Goal: Find specific page/section: Find specific page/section

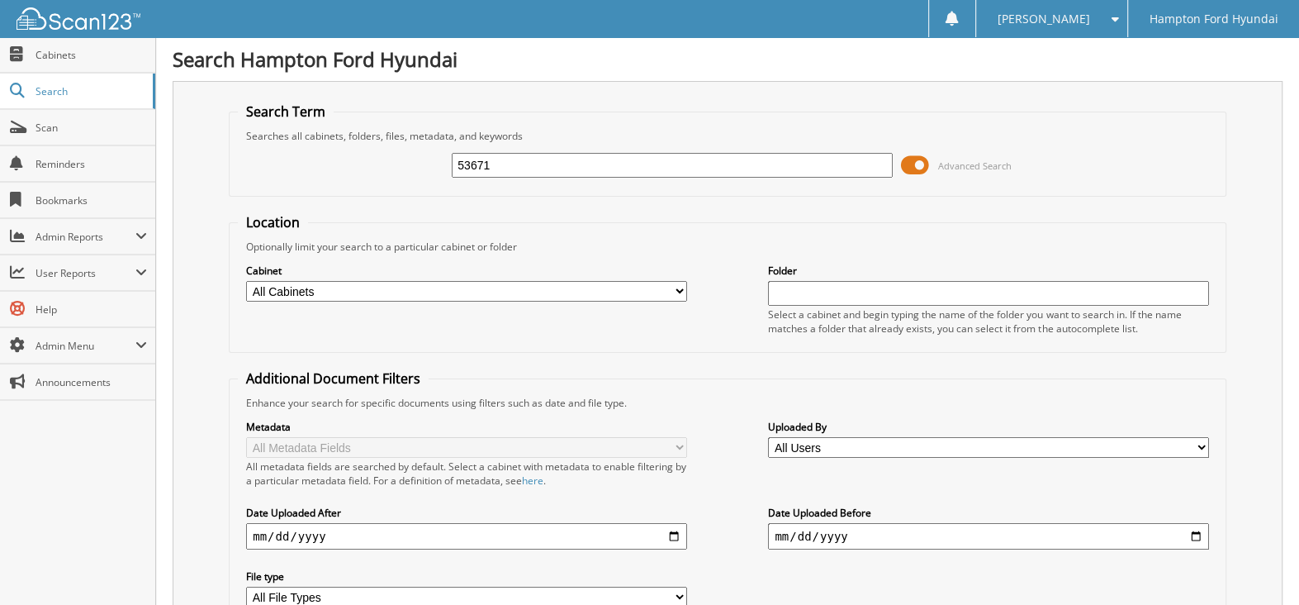
type input "53671"
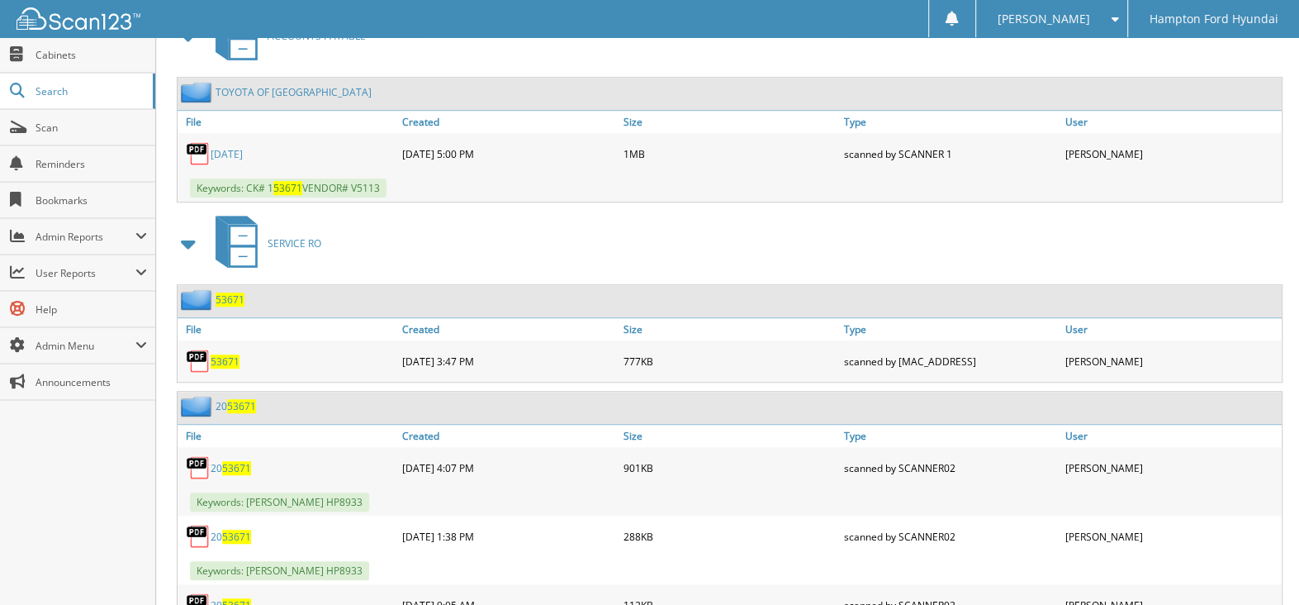
scroll to position [825, 0]
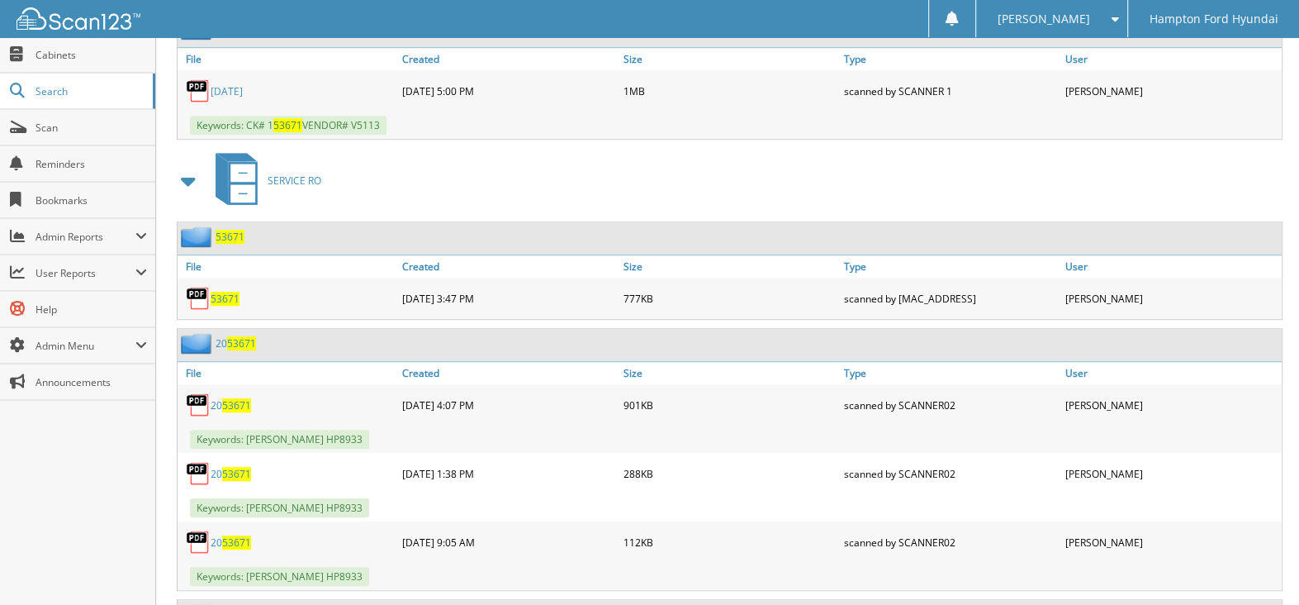
click at [220, 292] on span "53671" at bounding box center [225, 299] width 29 height 14
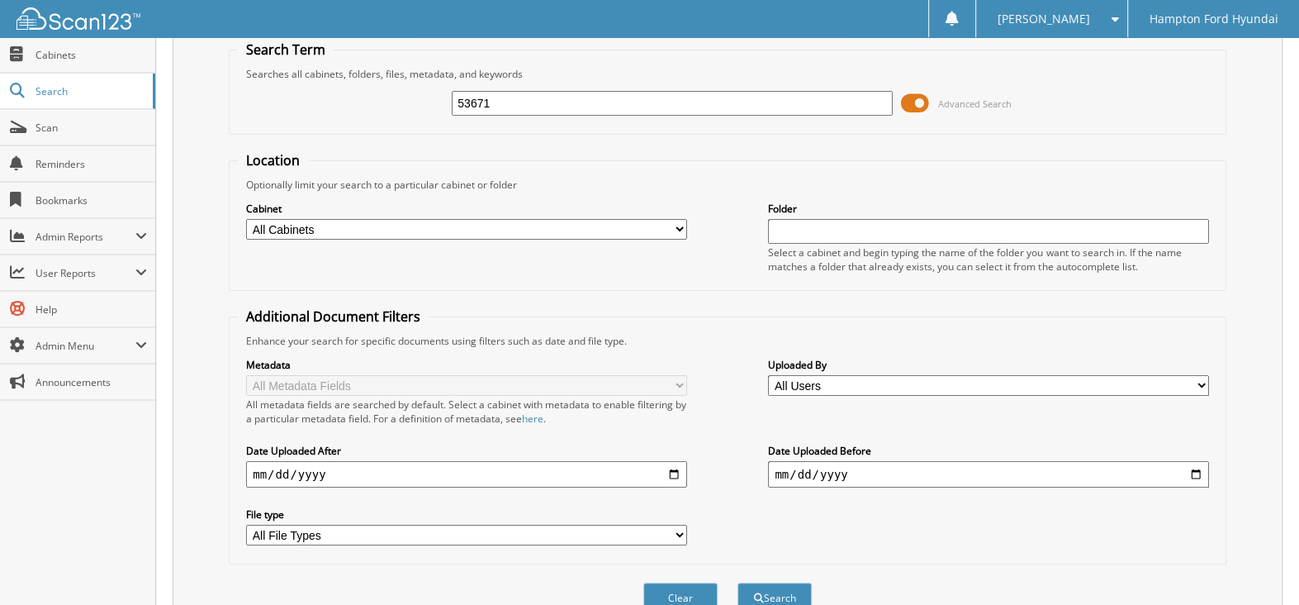
scroll to position [0, 0]
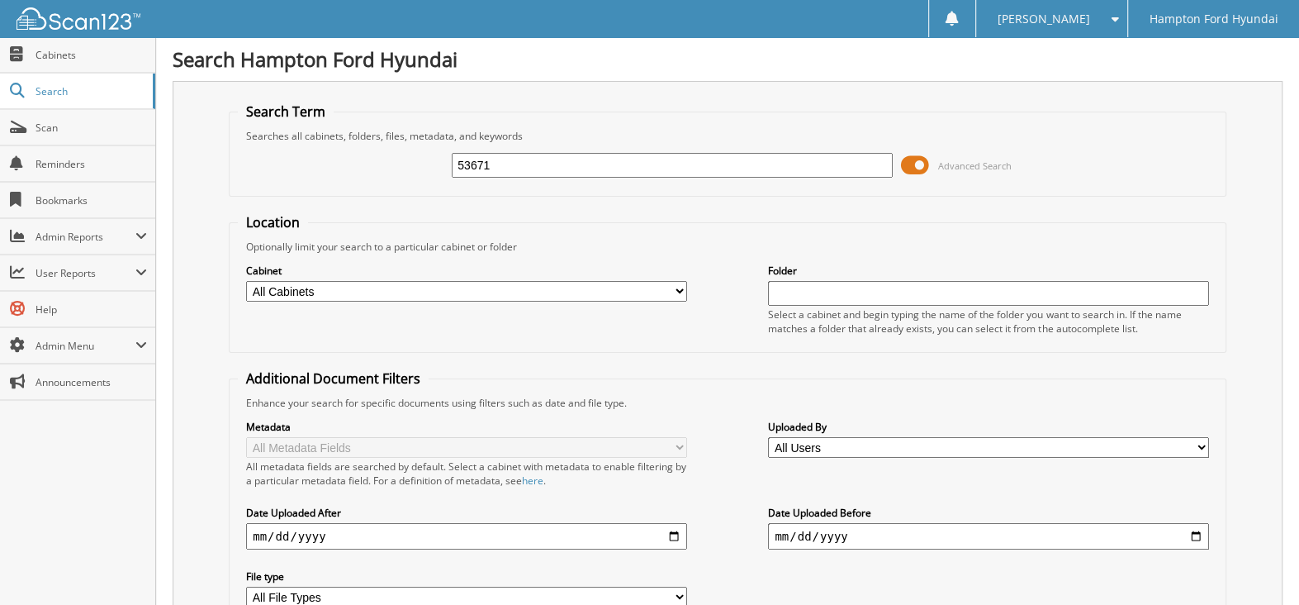
drag, startPoint x: 507, startPoint y: 166, endPoint x: 411, endPoint y: 164, distance: 95.8
click at [411, 164] on div "53671 Advanced Search" at bounding box center [727, 165] width 979 height 45
type input "cap"
click at [491, 155] on input "cap" at bounding box center [672, 165] width 441 height 25
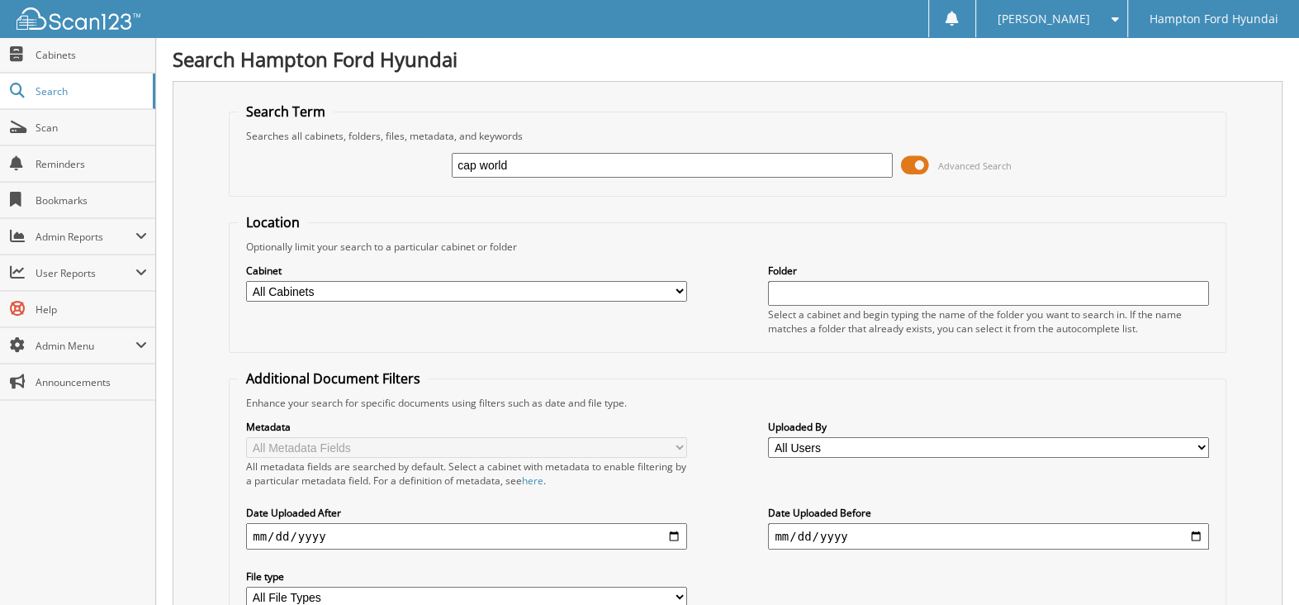
type input "cap world"
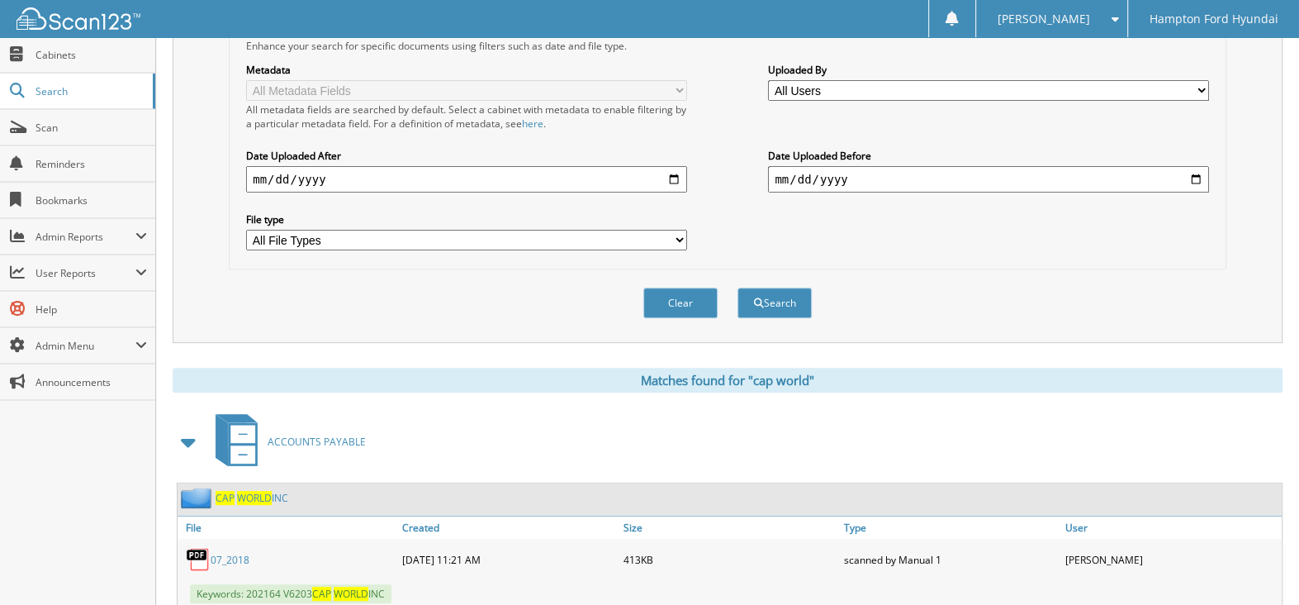
scroll to position [412, 0]
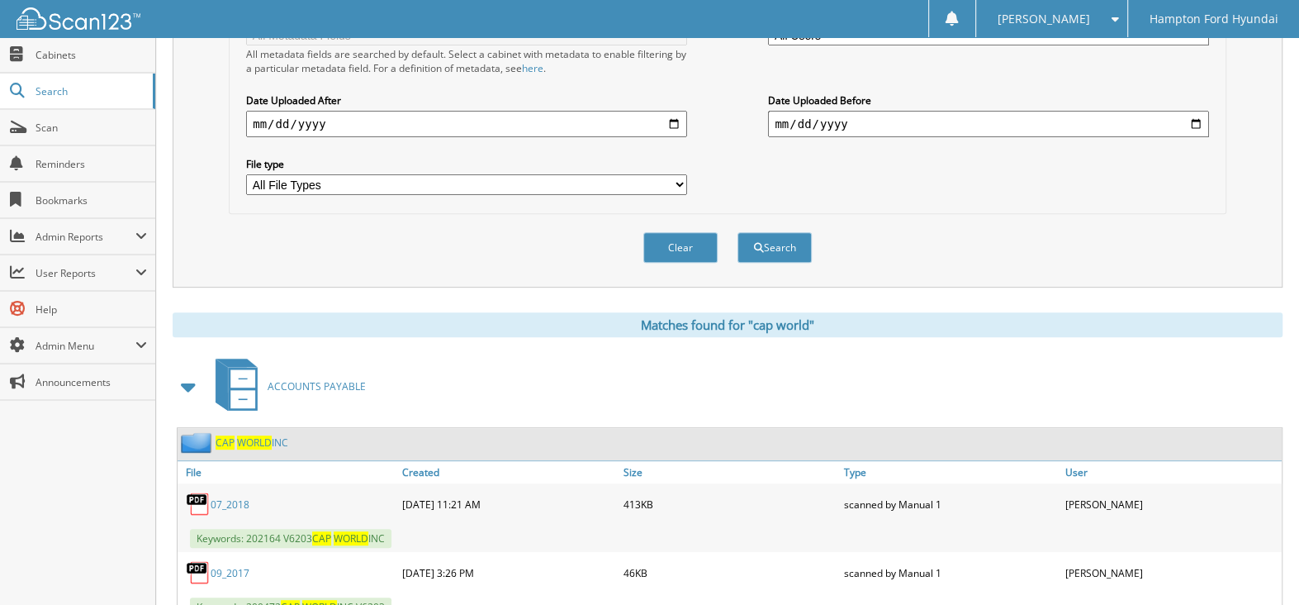
click at [211, 432] on img at bounding box center [198, 442] width 35 height 21
click at [202, 434] on img at bounding box center [198, 442] width 35 height 21
drag, startPoint x: 202, startPoint y: 434, endPoint x: 263, endPoint y: 424, distance: 61.9
click at [203, 434] on img at bounding box center [198, 442] width 35 height 21
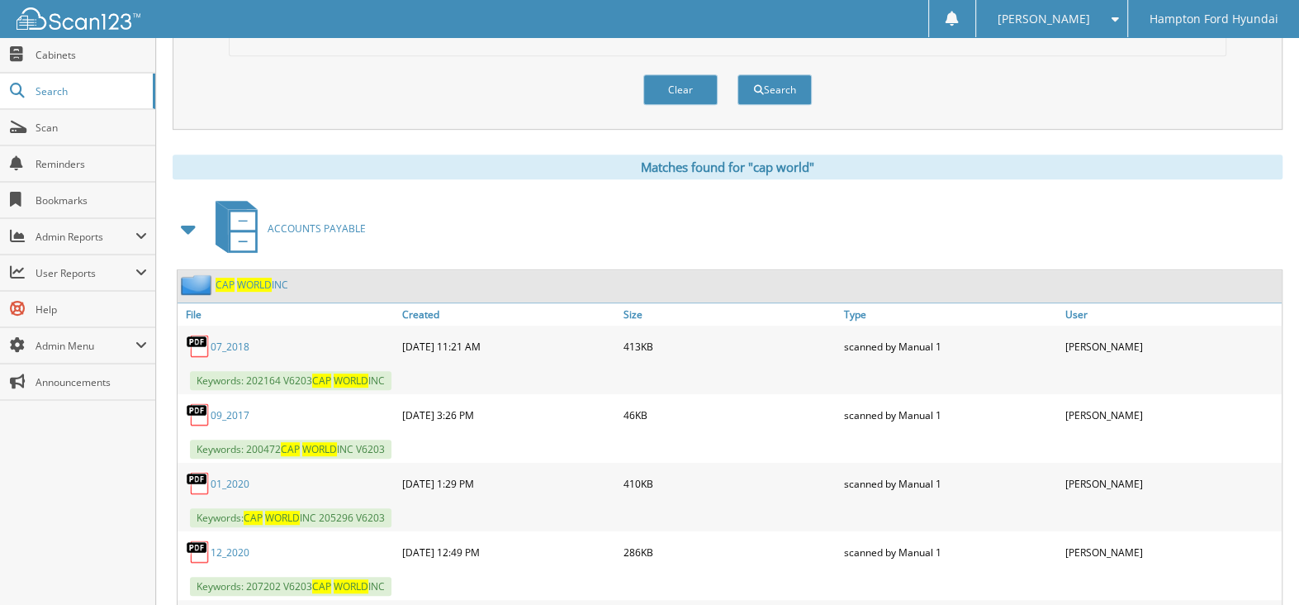
scroll to position [578, 0]
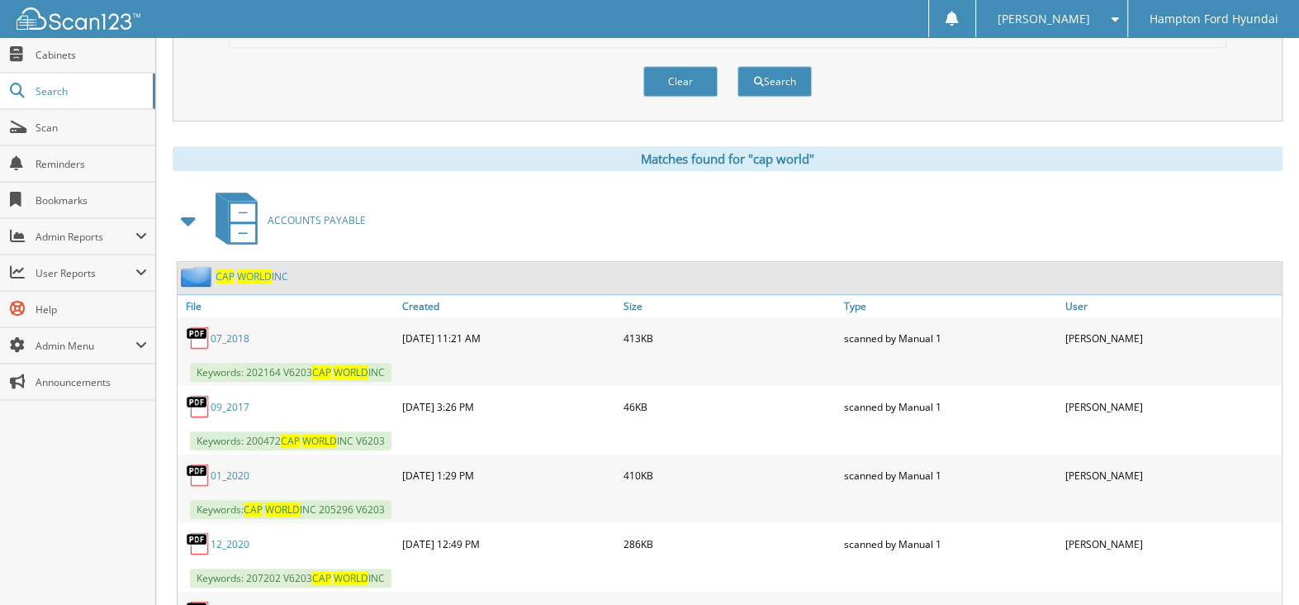
click at [259, 269] on span "WORLD" at bounding box center [254, 276] width 35 height 14
